Goal: Transaction & Acquisition: Purchase product/service

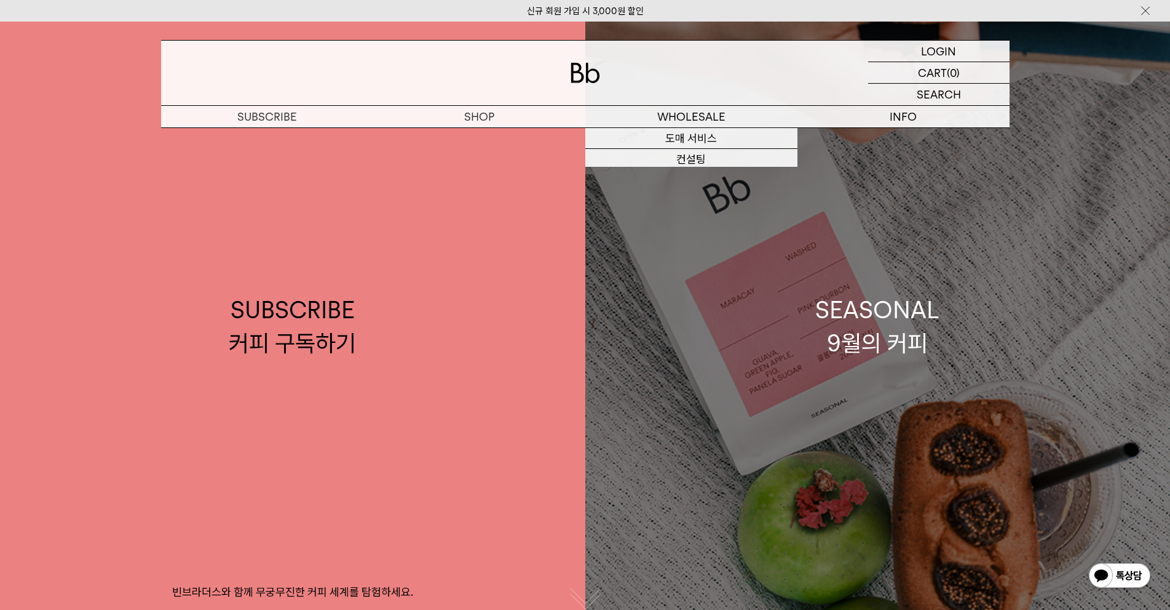
click at [909, 319] on div "SEASONAL 9월의 커피" at bounding box center [878, 325] width 124 height 65
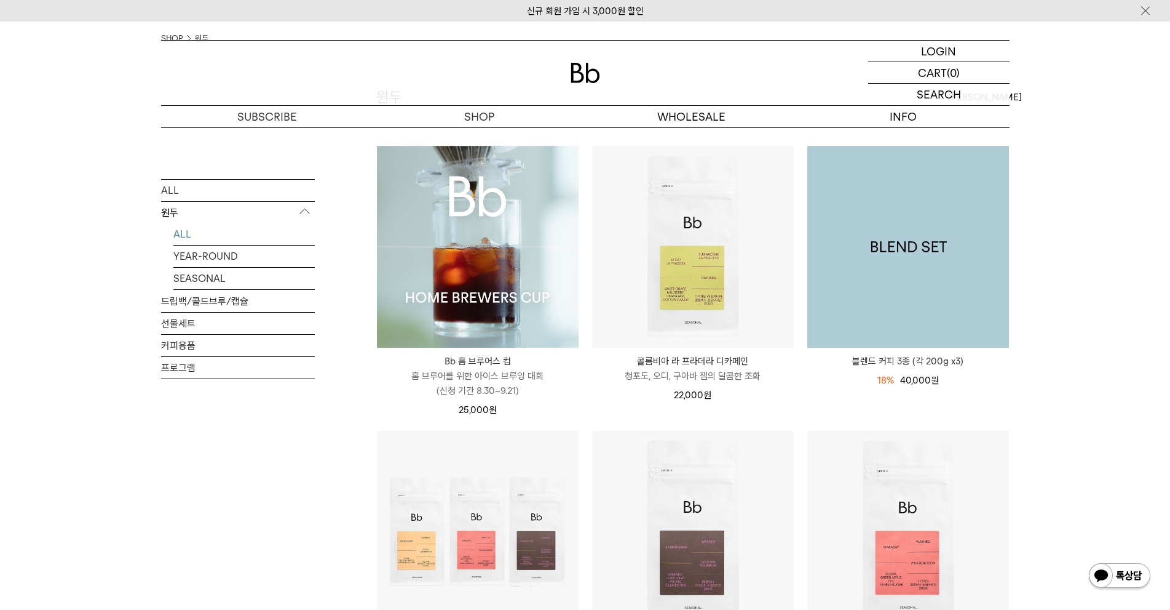
scroll to position [123, 0]
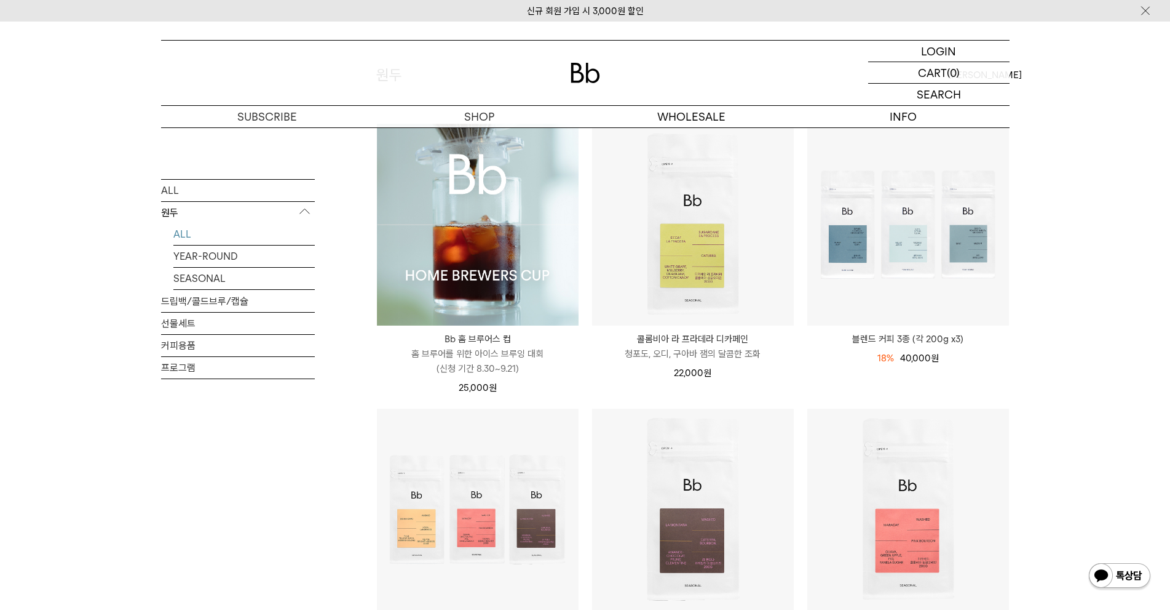
click at [502, 261] on img at bounding box center [478, 225] width 202 height 202
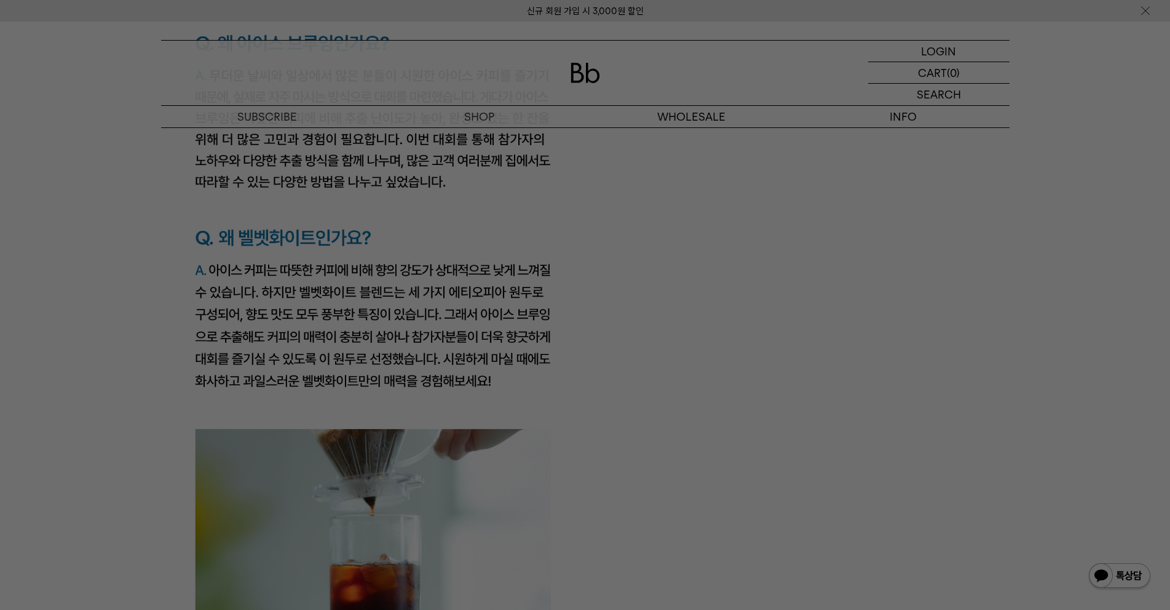
scroll to position [2276, 0]
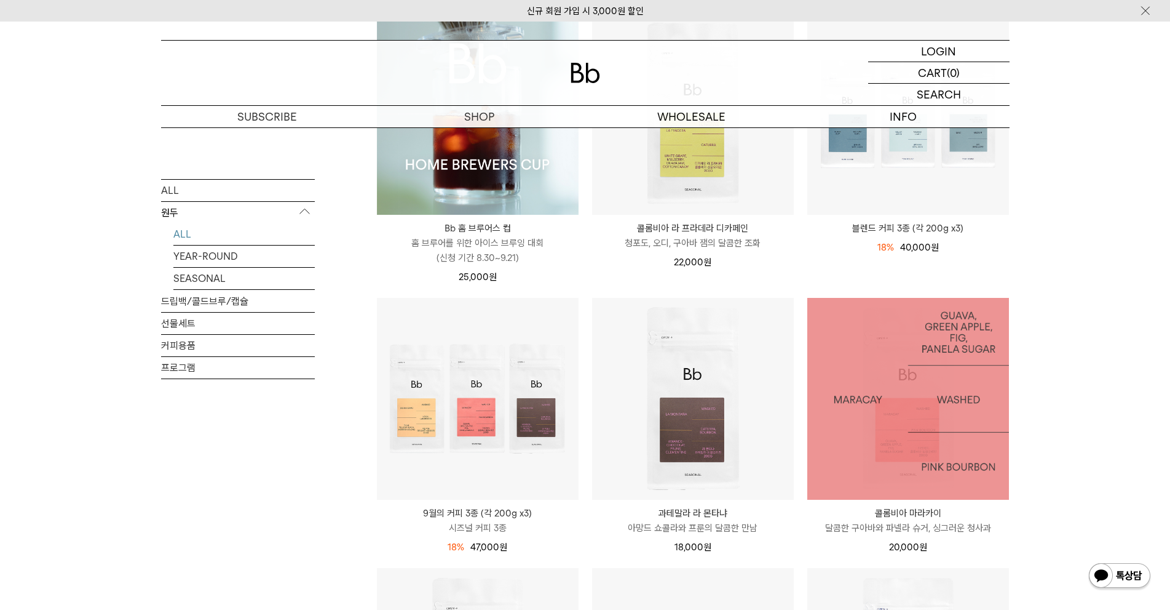
scroll to position [369, 0]
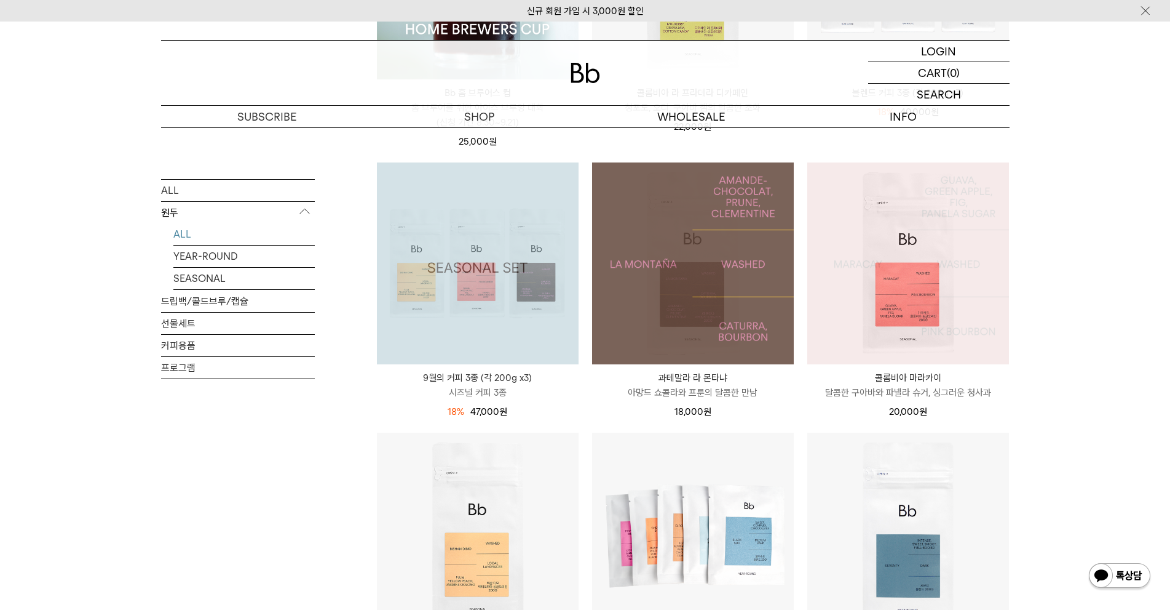
click at [519, 322] on img at bounding box center [478, 263] width 202 height 202
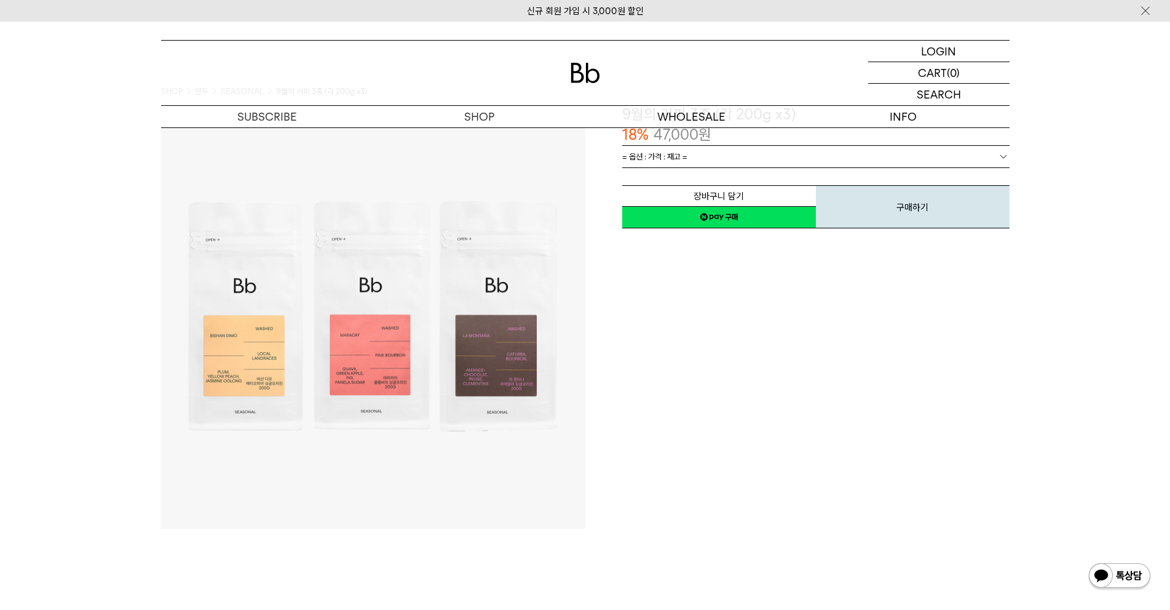
scroll to position [123, 0]
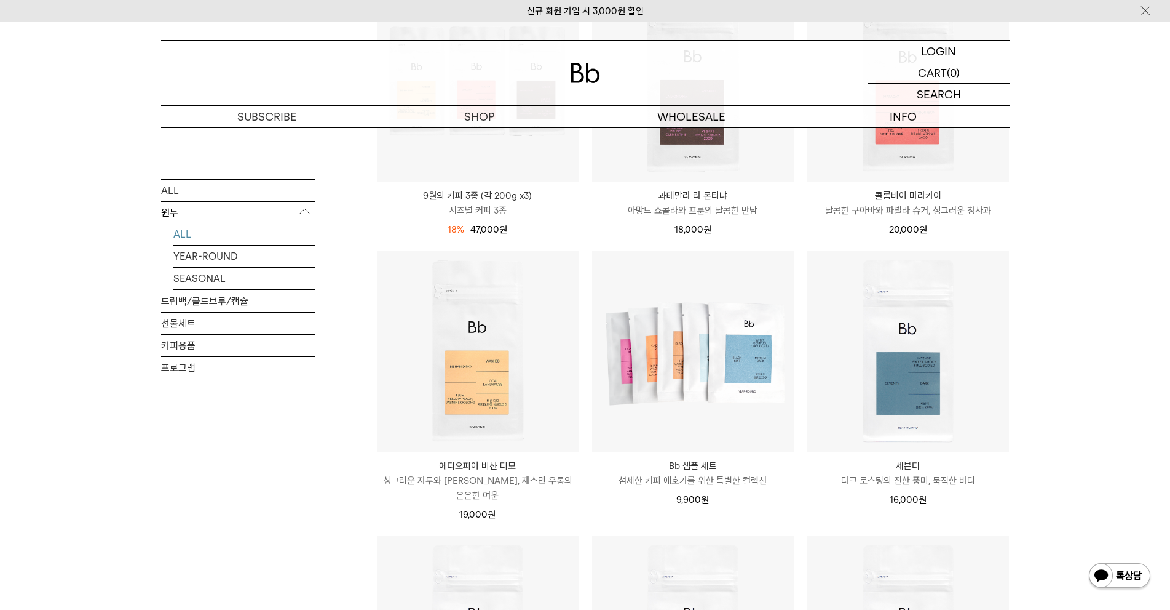
scroll to position [554, 0]
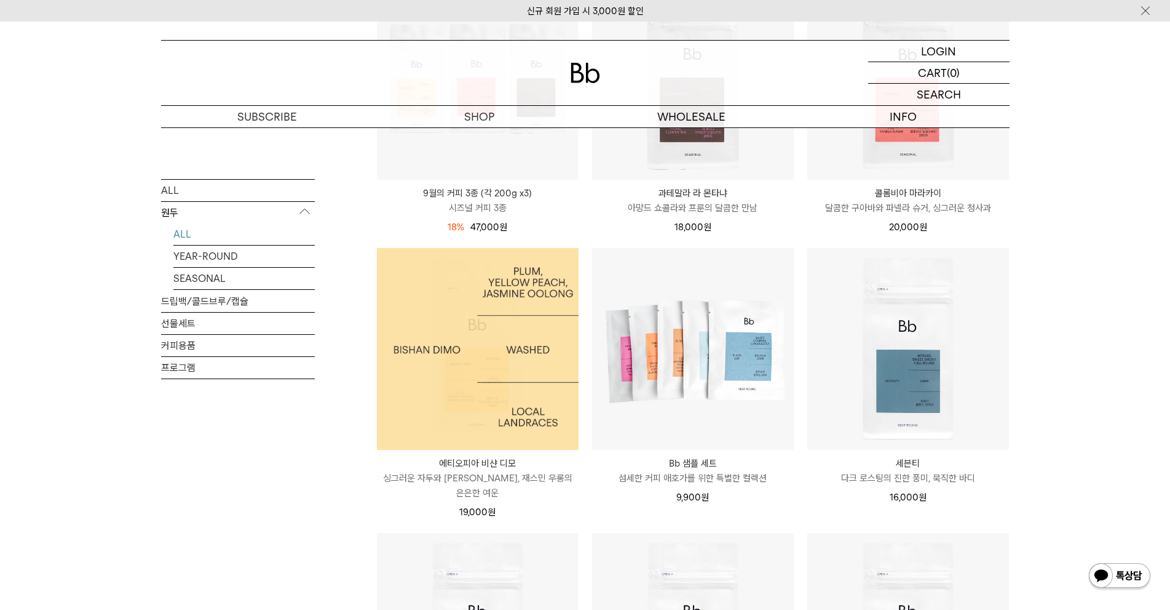
click at [495, 322] on img at bounding box center [478, 349] width 202 height 202
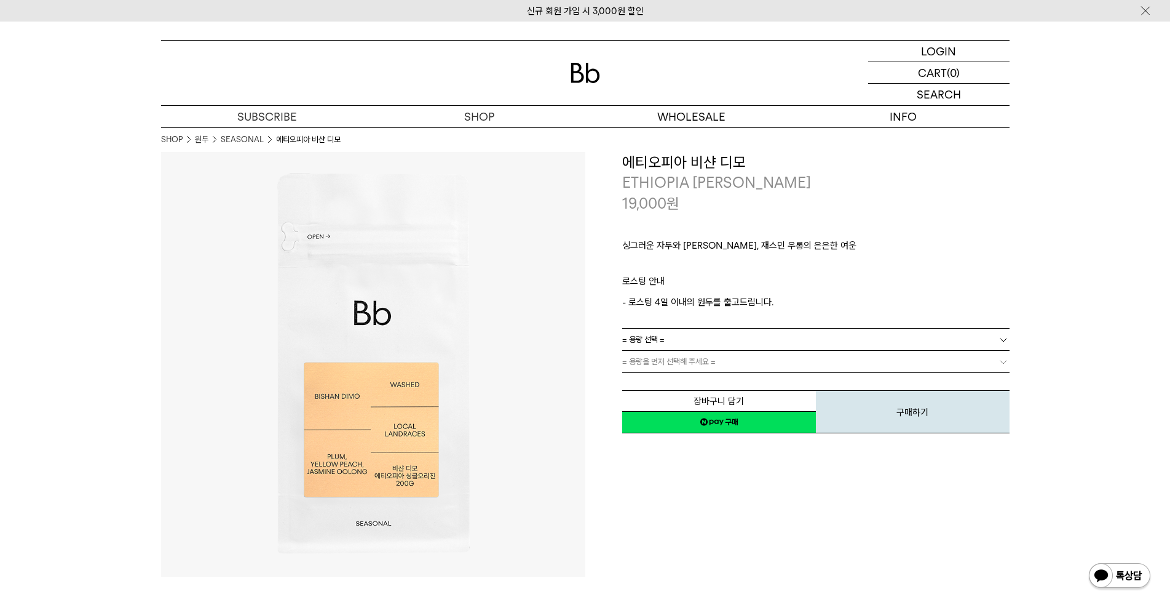
click at [728, 333] on link "= 용량 선택 =" at bounding box center [815, 339] width 387 height 22
click at [710, 381] on li "600g" at bounding box center [822, 384] width 375 height 22
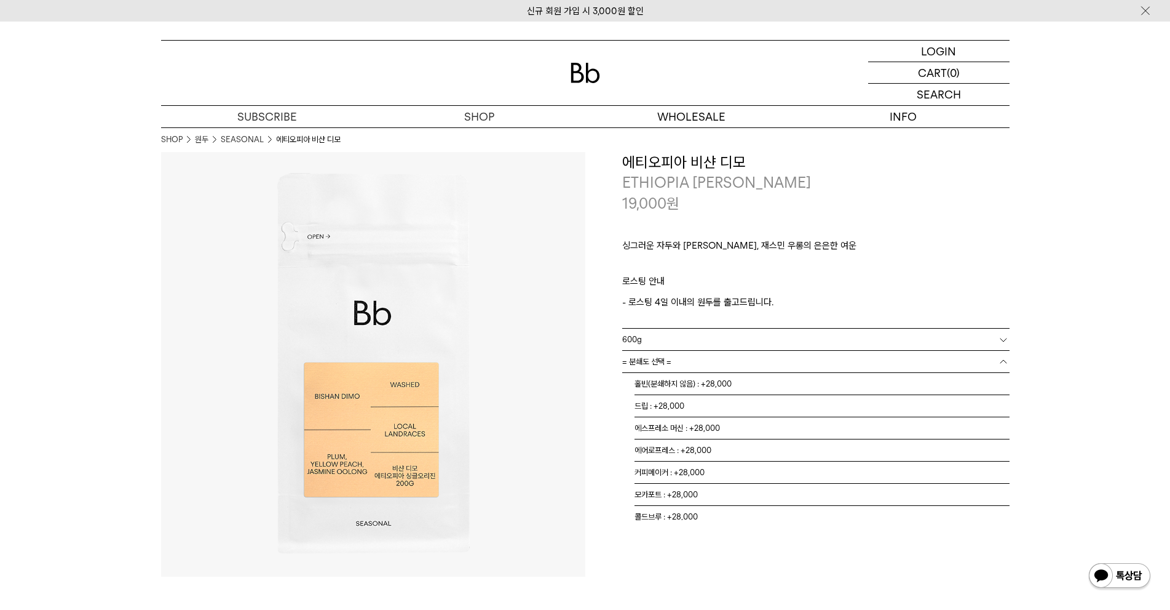
click at [790, 352] on link "= 분쇄도 선택 =" at bounding box center [815, 362] width 387 height 22
click at [778, 386] on li "홀빈(분쇄하지 않음) : +28,000" at bounding box center [822, 384] width 375 height 22
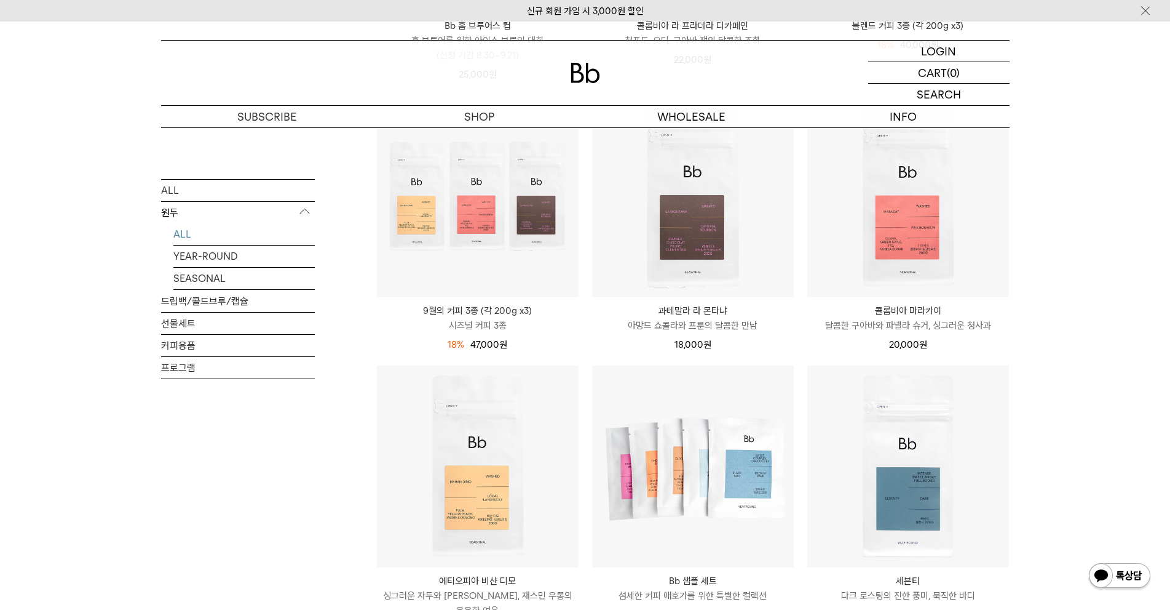
scroll to position [431, 0]
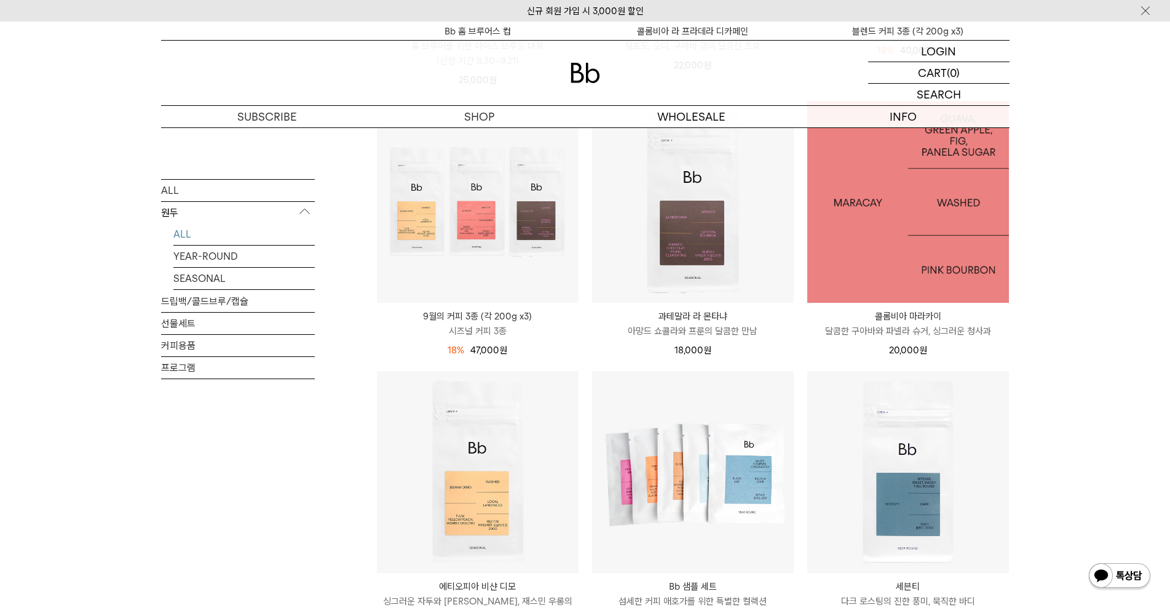
click at [928, 214] on img at bounding box center [909, 202] width 202 height 202
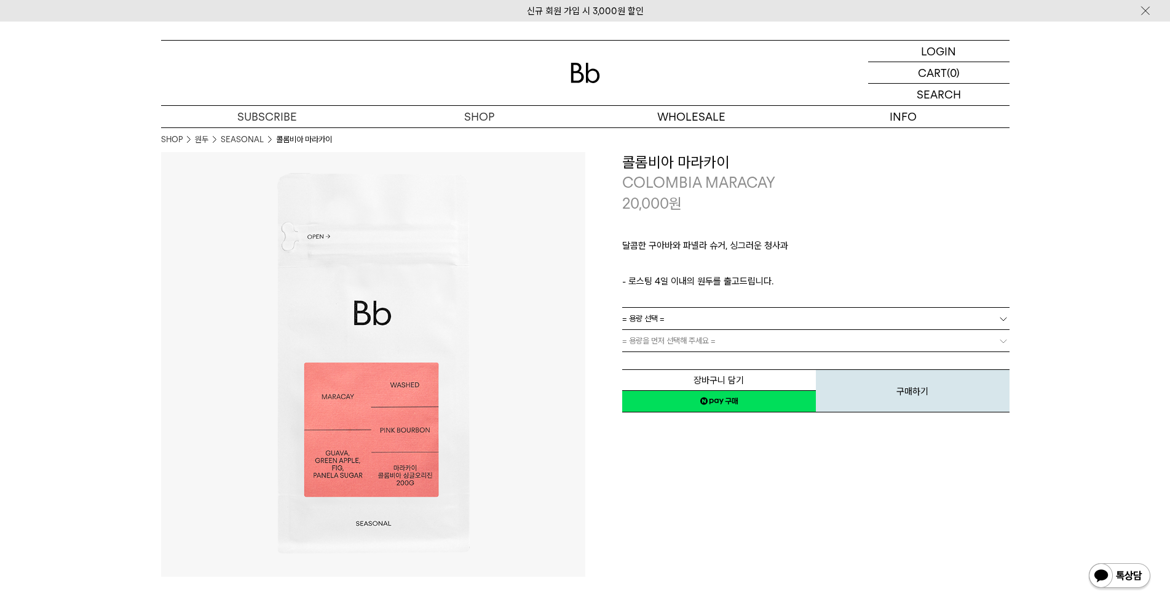
click at [798, 317] on link "= 용량 선택 =" at bounding box center [815, 319] width 387 height 22
click at [755, 369] on li "600g" at bounding box center [822, 363] width 375 height 22
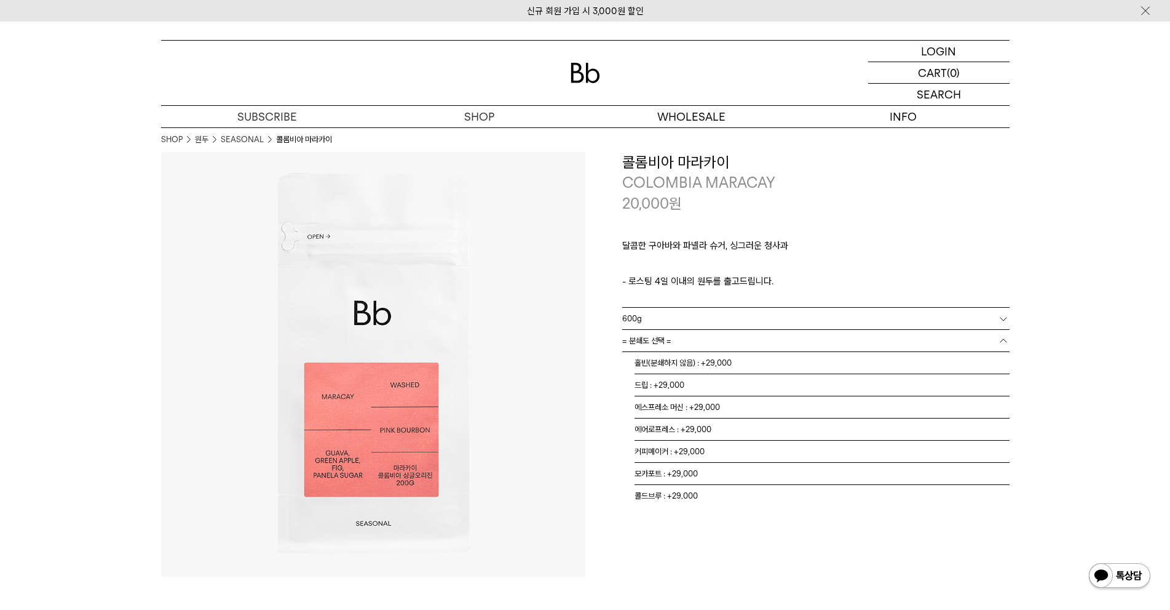
click at [755, 342] on link "= 분쇄도 선택 =" at bounding box center [815, 341] width 387 height 22
click at [717, 369] on li "홀빈(분쇄하지 않음) : +29,000" at bounding box center [822, 363] width 375 height 22
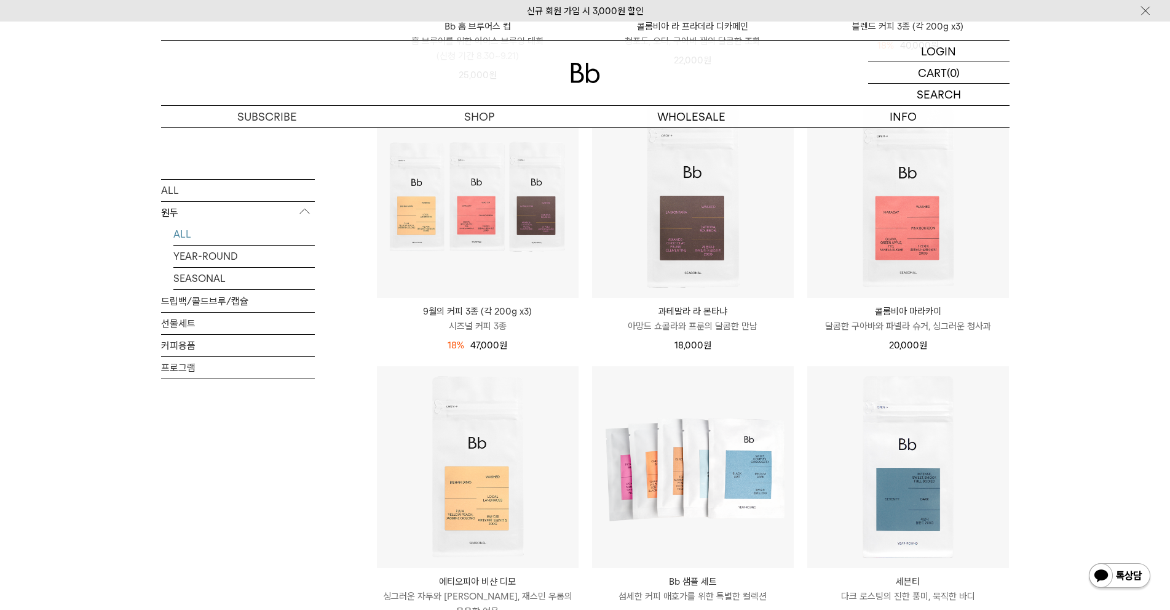
scroll to position [431, 0]
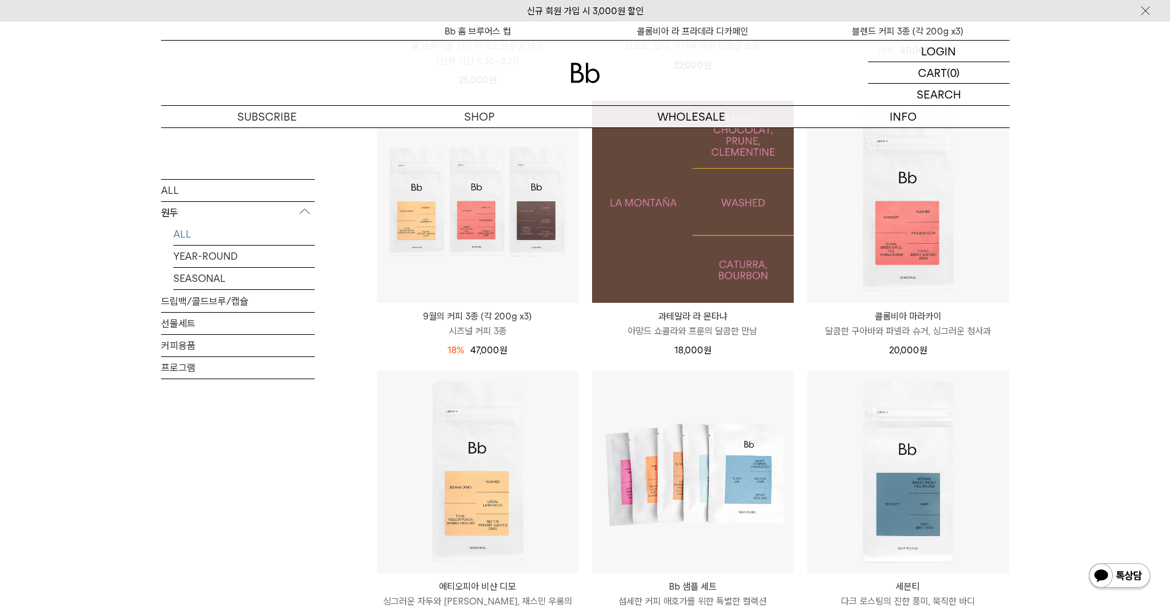
click at [709, 268] on img at bounding box center [693, 202] width 202 height 202
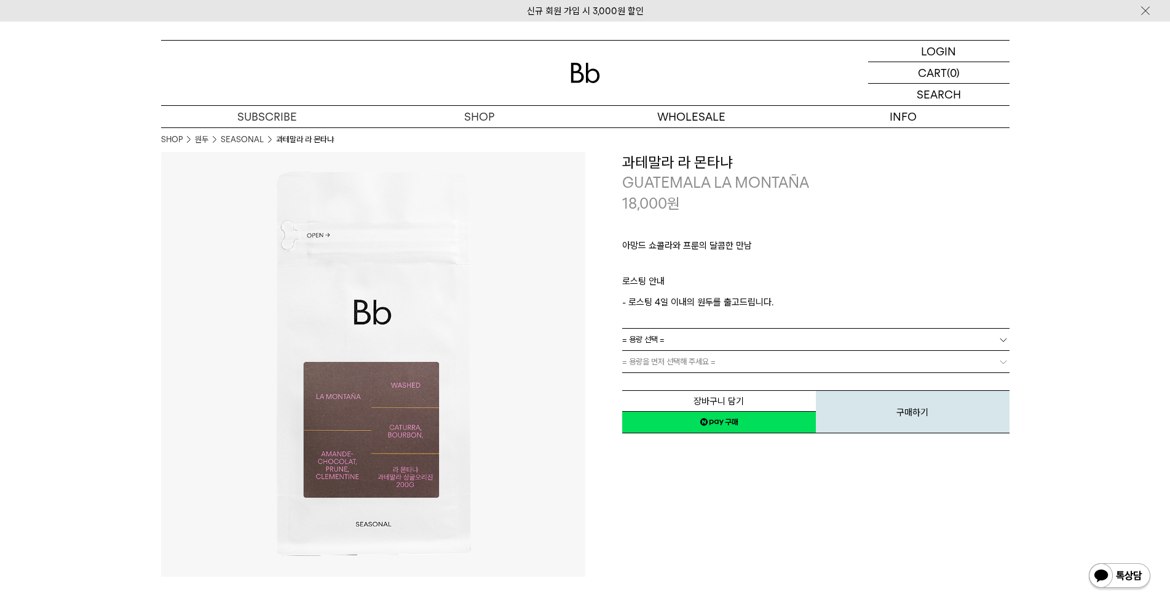
click at [792, 340] on link "= 용량 선택 =" at bounding box center [815, 339] width 387 height 22
click at [786, 381] on li "600g" at bounding box center [822, 384] width 375 height 22
click at [780, 371] on link "= 용량을 먼저 선택해 주세요 =" at bounding box center [815, 362] width 387 height 22
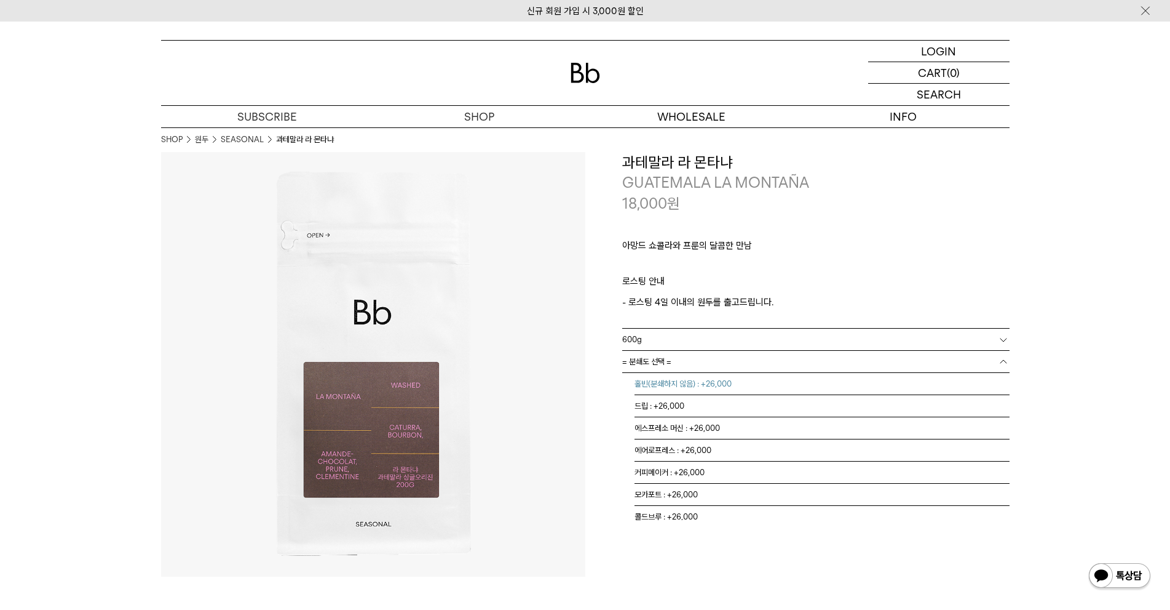
click at [739, 384] on li "홀빈(분쇄하지 않음) : +26,000" at bounding box center [822, 384] width 375 height 22
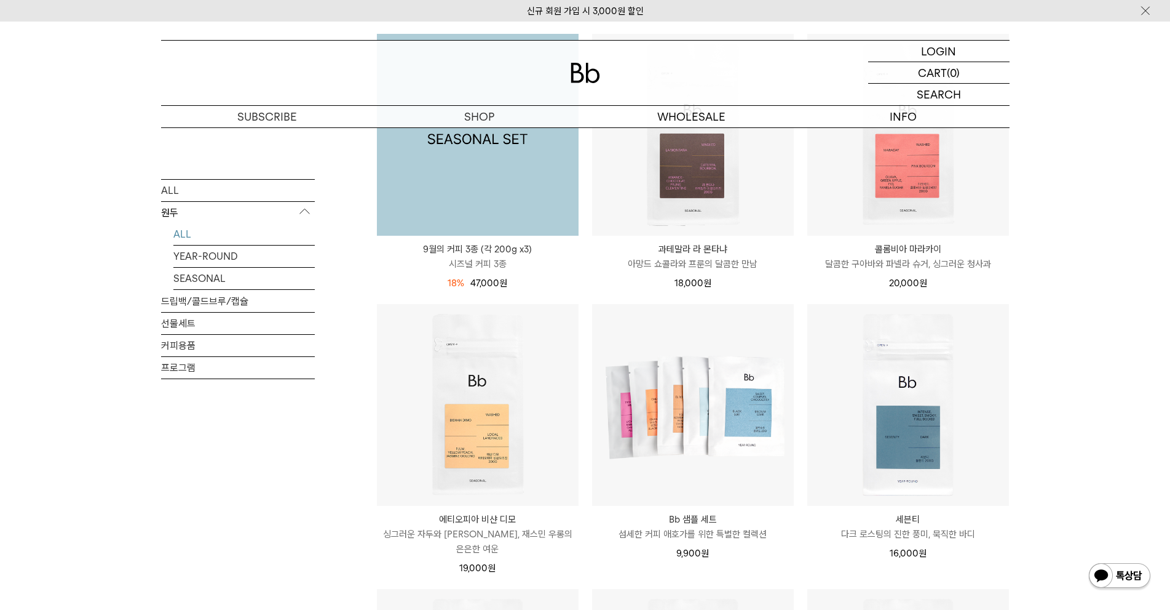
scroll to position [492, 0]
